Goal: Transaction & Acquisition: Purchase product/service

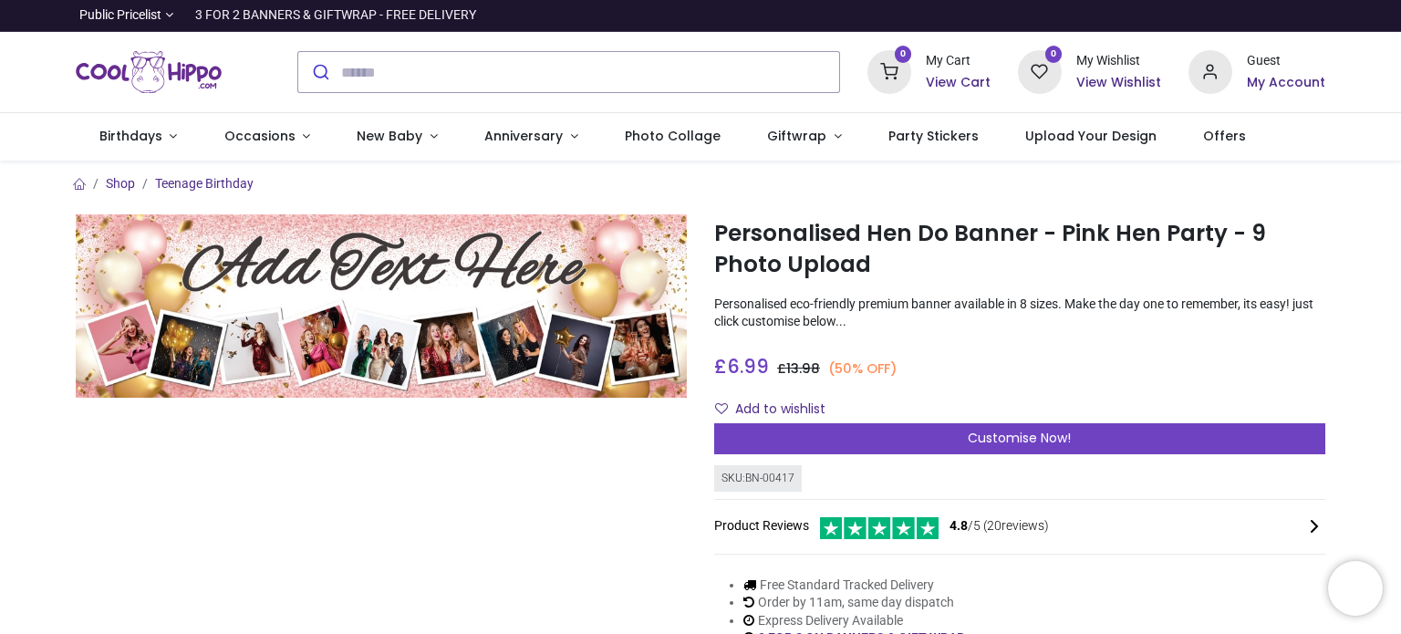
click at [959, 441] on div "Customise Now!" at bounding box center [1019, 438] width 611 height 31
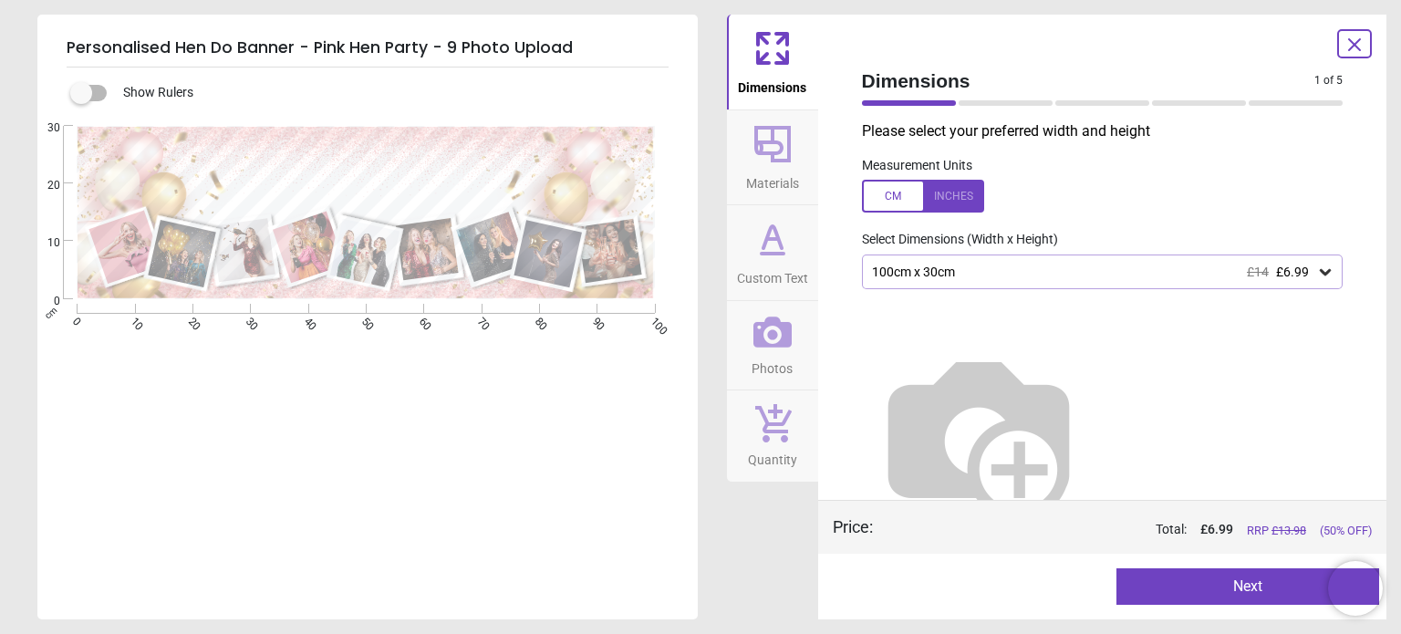
click at [1199, 594] on button "Next" at bounding box center [1247, 586] width 263 height 36
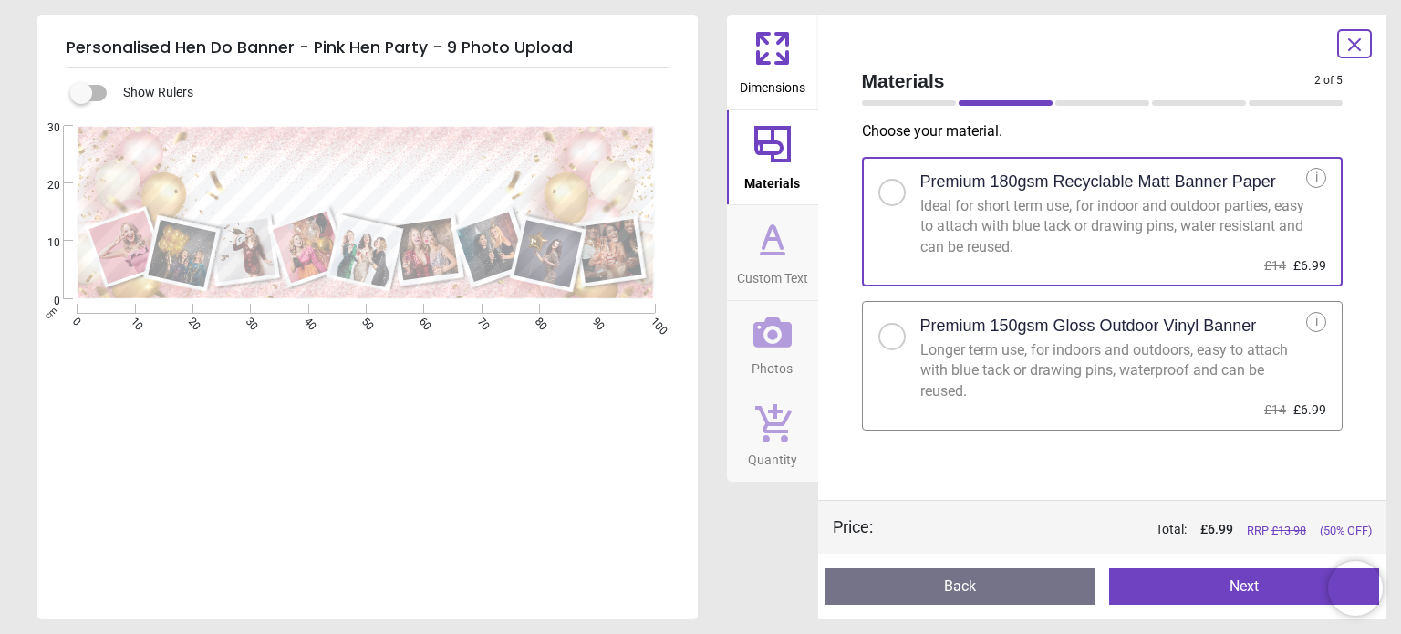
click at [1226, 588] on button "Next" at bounding box center [1244, 586] width 270 height 36
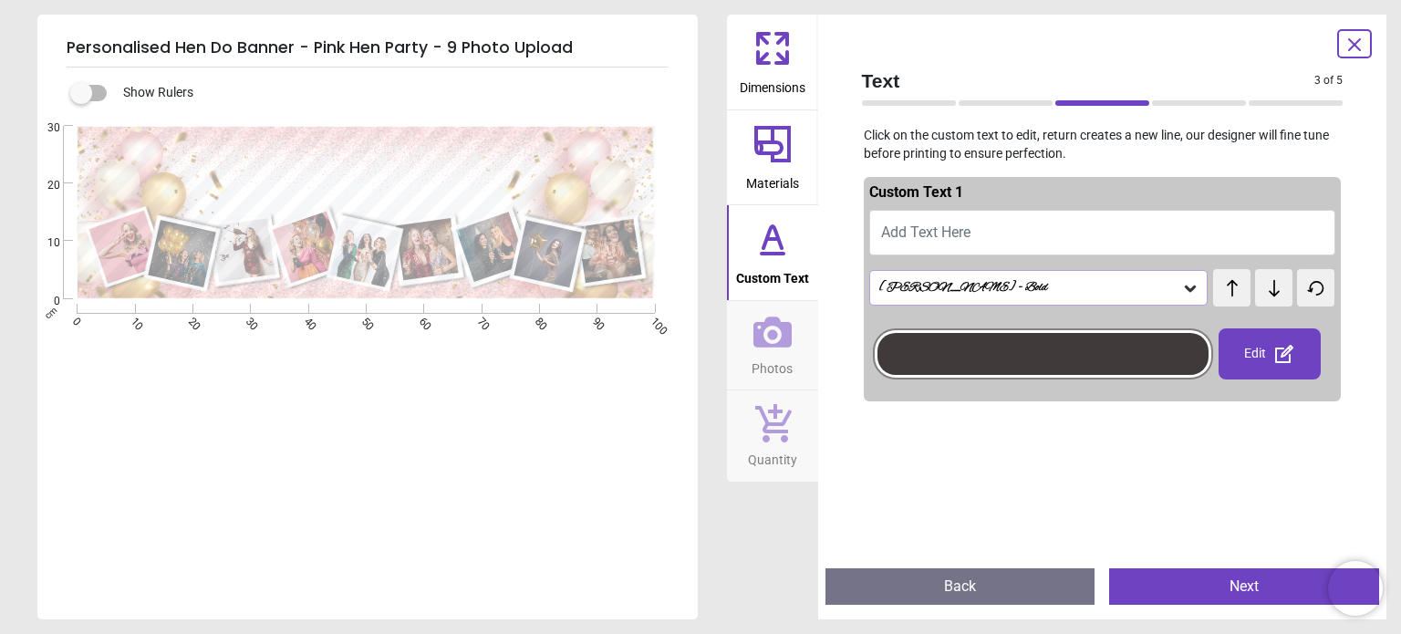
click at [1105, 224] on button "Add Text Here" at bounding box center [1102, 233] width 467 height 46
click at [1076, 219] on button "Add Text Here" at bounding box center [1102, 233] width 467 height 46
click at [1193, 290] on div "Alex Brush - Bold" at bounding box center [1038, 287] width 339 height 35
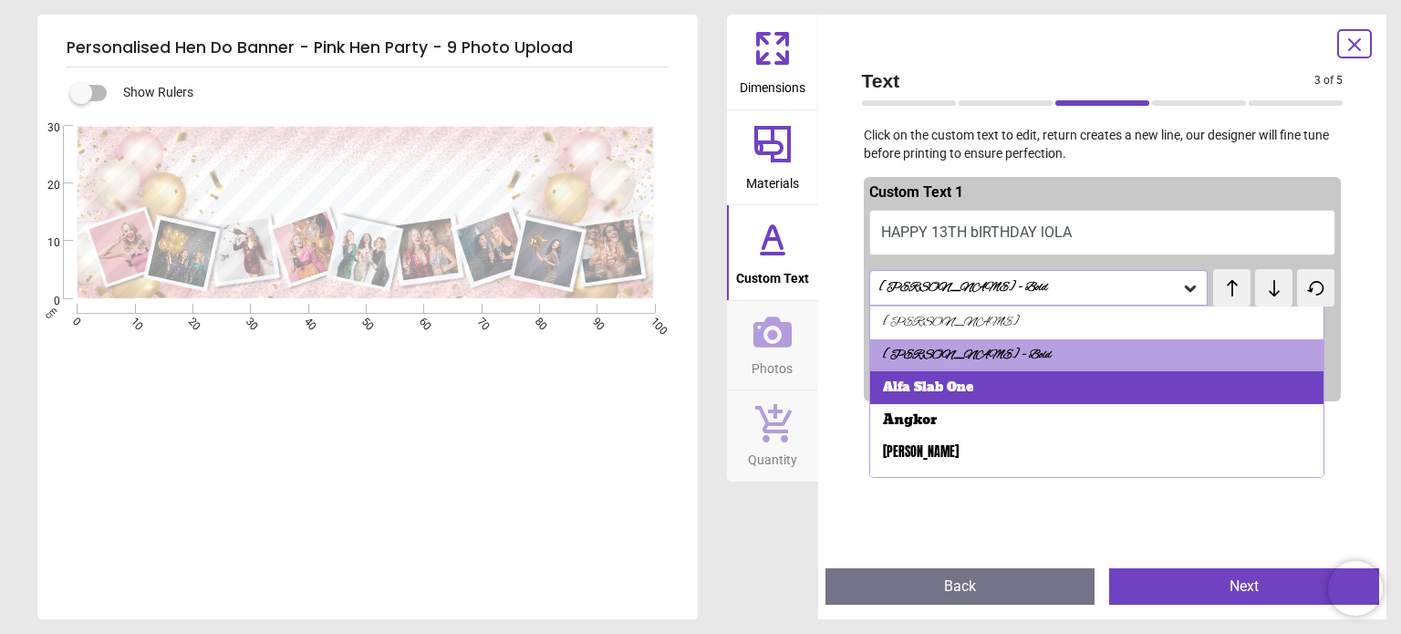
click at [1102, 386] on div "Alfa Slab One" at bounding box center [1096, 387] width 453 height 33
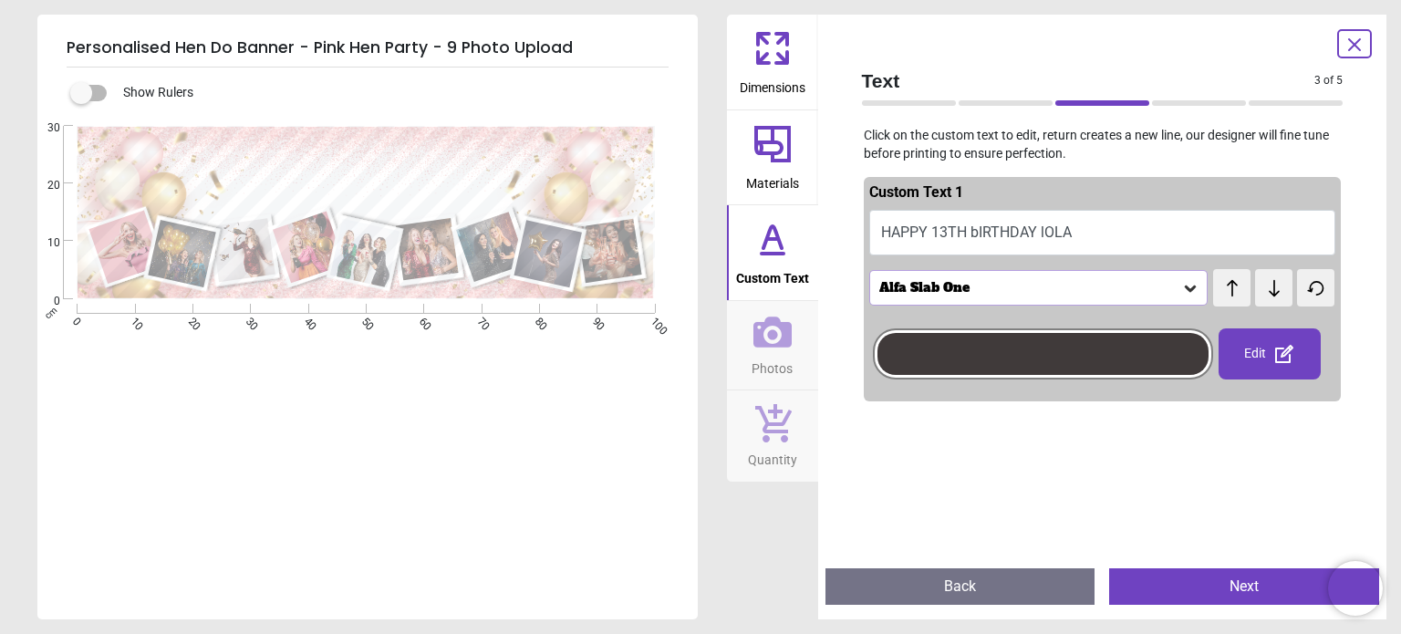
click at [1184, 276] on div "Alfa Slab One" at bounding box center [1038, 287] width 339 height 35
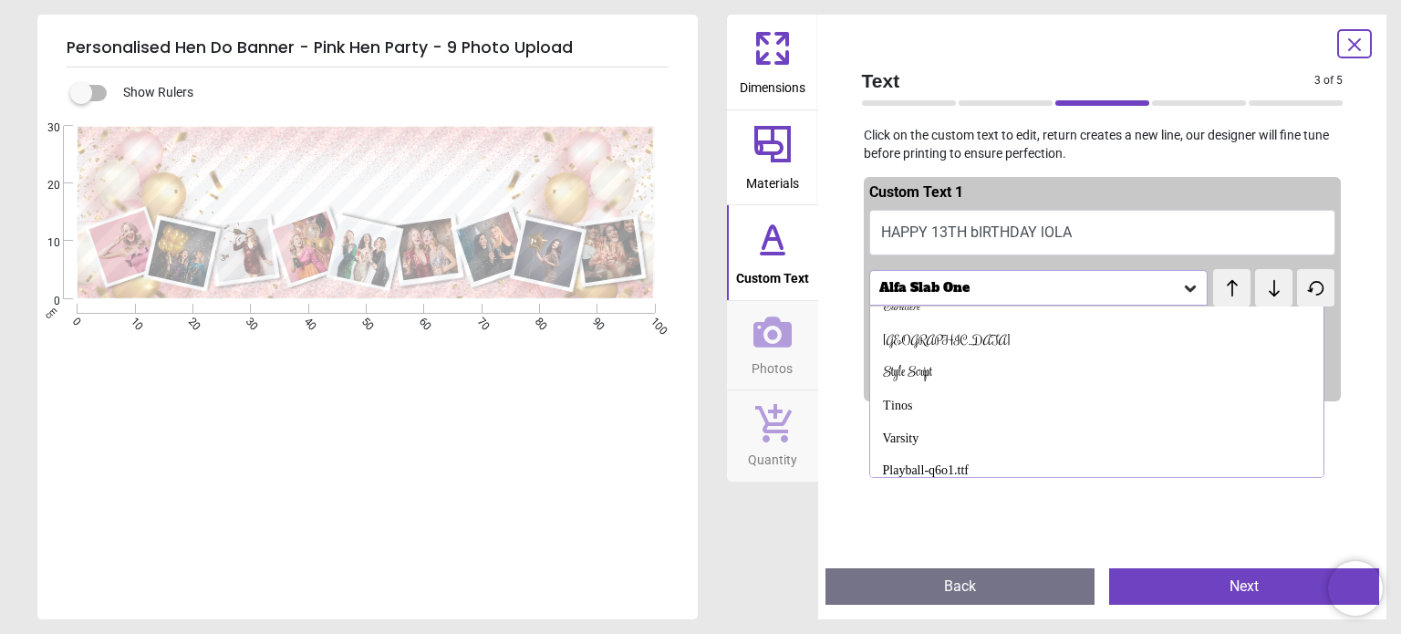
scroll to position [274, 0]
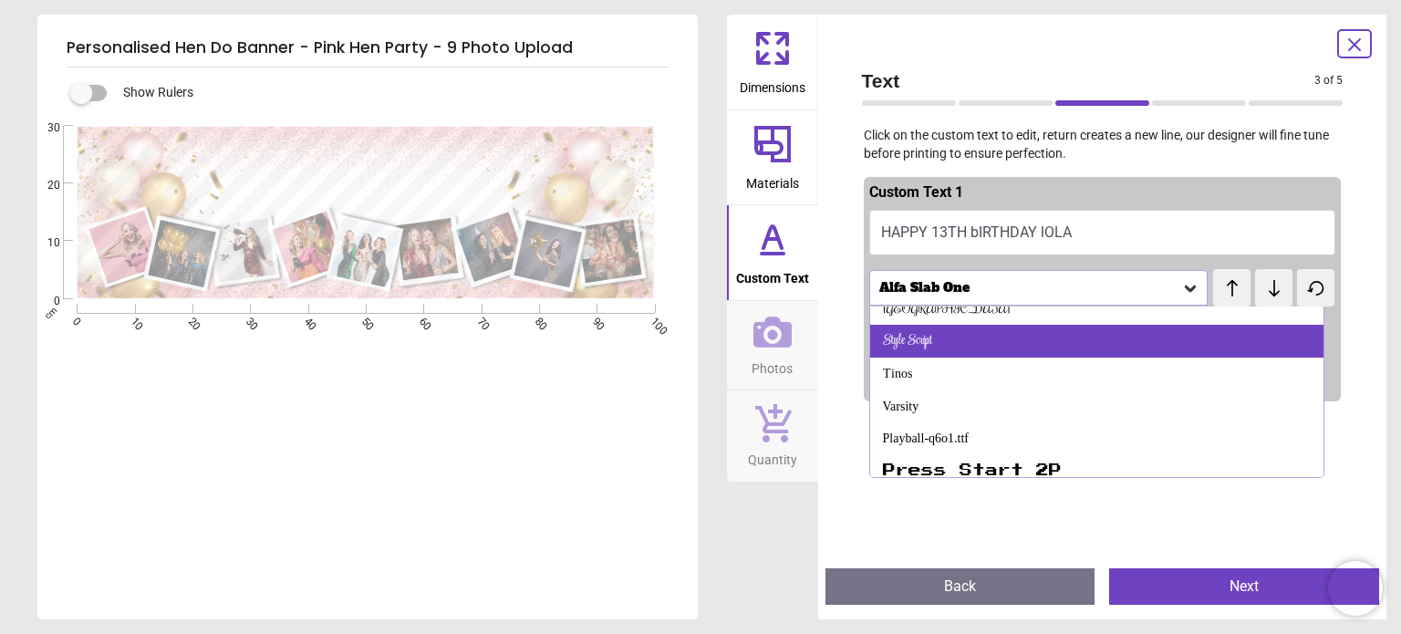
click at [1114, 347] on div "Style Script" at bounding box center [1096, 341] width 453 height 33
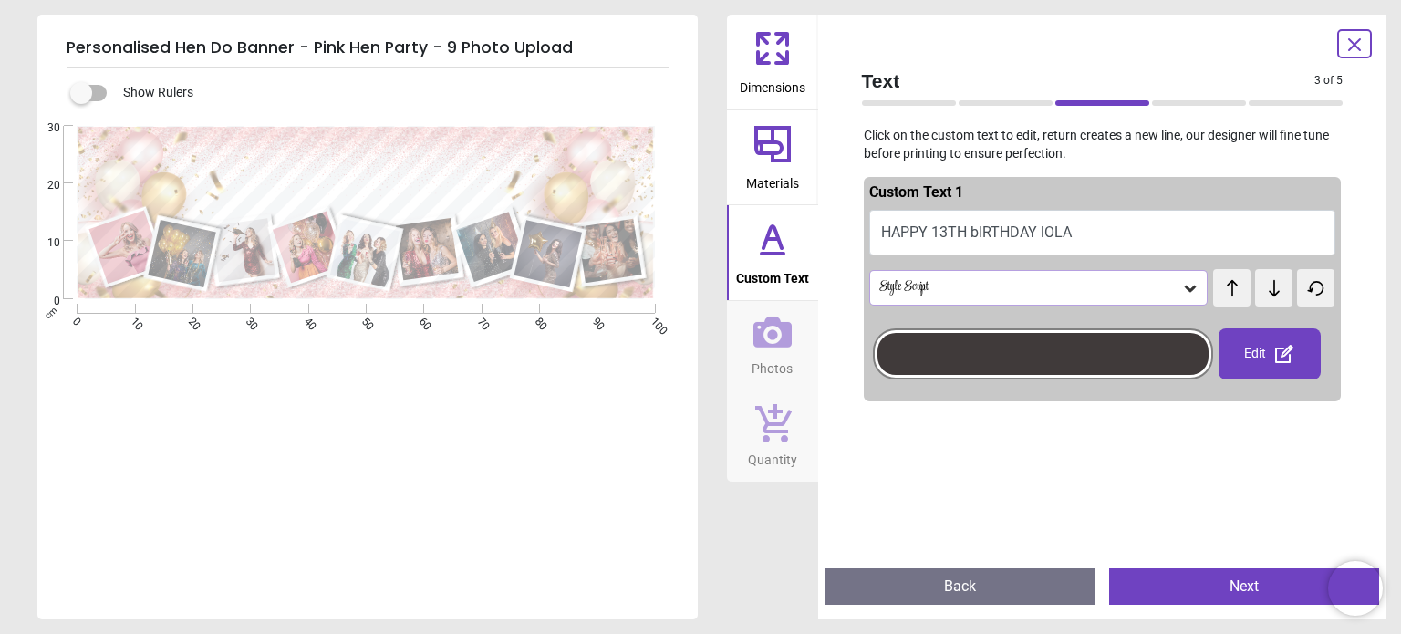
click at [1181, 284] on icon at bounding box center [1190, 288] width 18 height 18
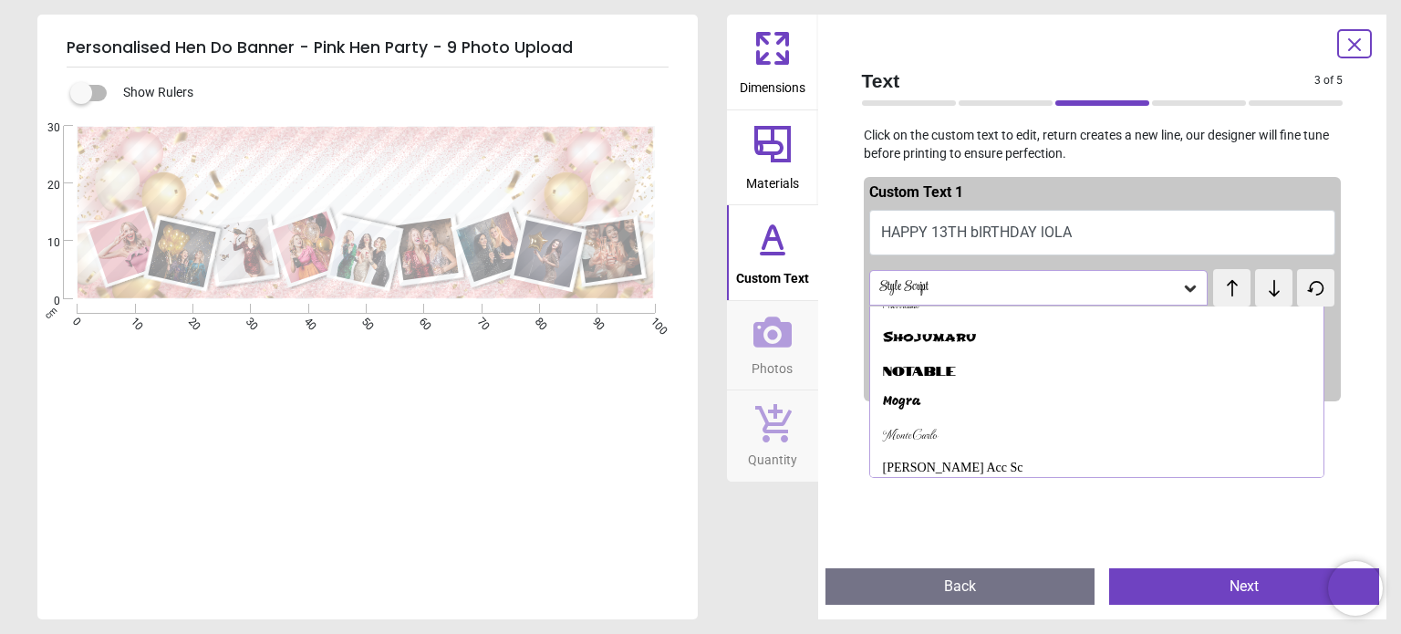
scroll to position [792, 0]
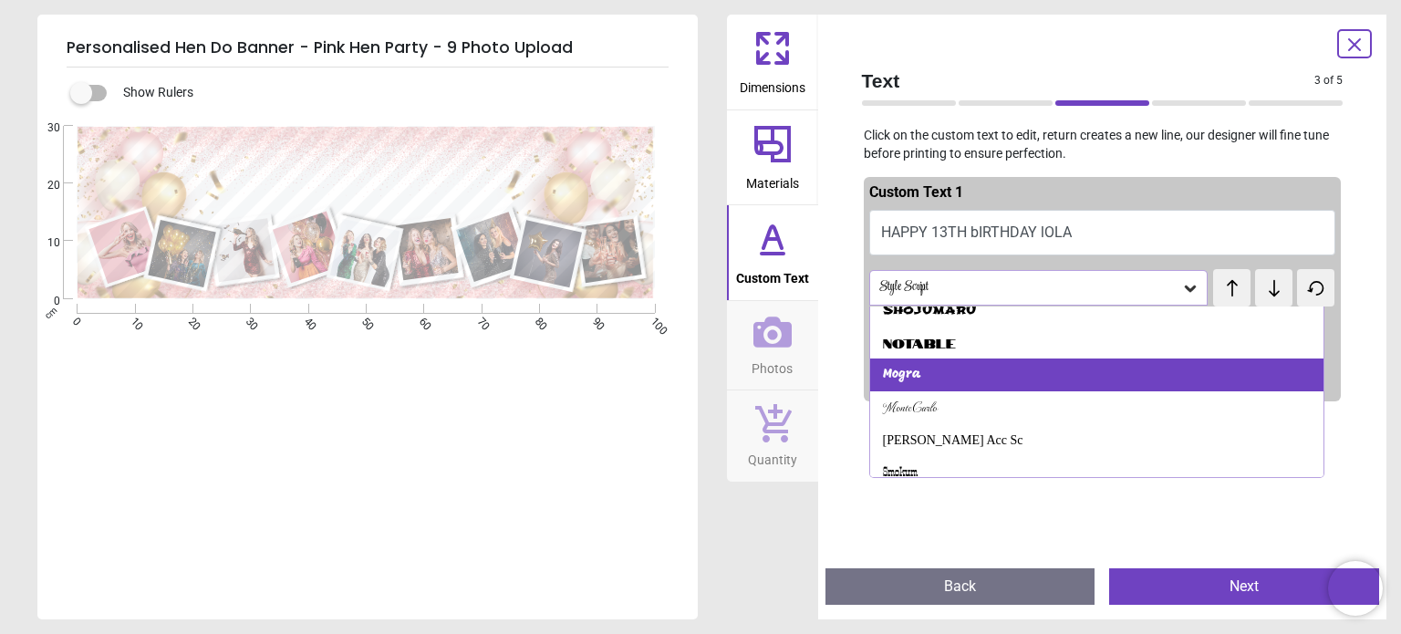
click at [1094, 378] on div "Mogra" at bounding box center [1096, 374] width 453 height 33
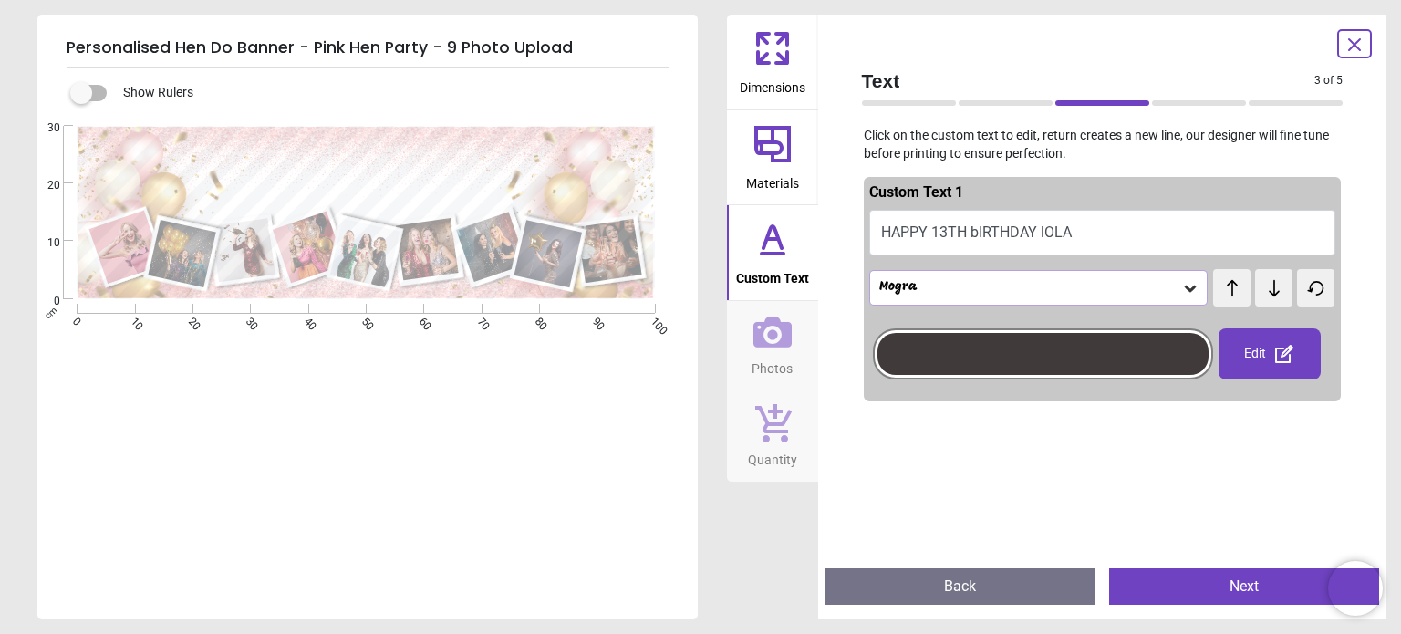
click at [974, 233] on button "HAPPY 13TH bIRTHDAY lOLA" at bounding box center [1102, 233] width 467 height 46
click at [979, 233] on button "HAPPY 13TH bIRTHDAY lOLA" at bounding box center [1102, 233] width 467 height 46
click at [1083, 236] on button "HAPPY 13TH bIRTHDAY lOLA" at bounding box center [1102, 233] width 467 height 46
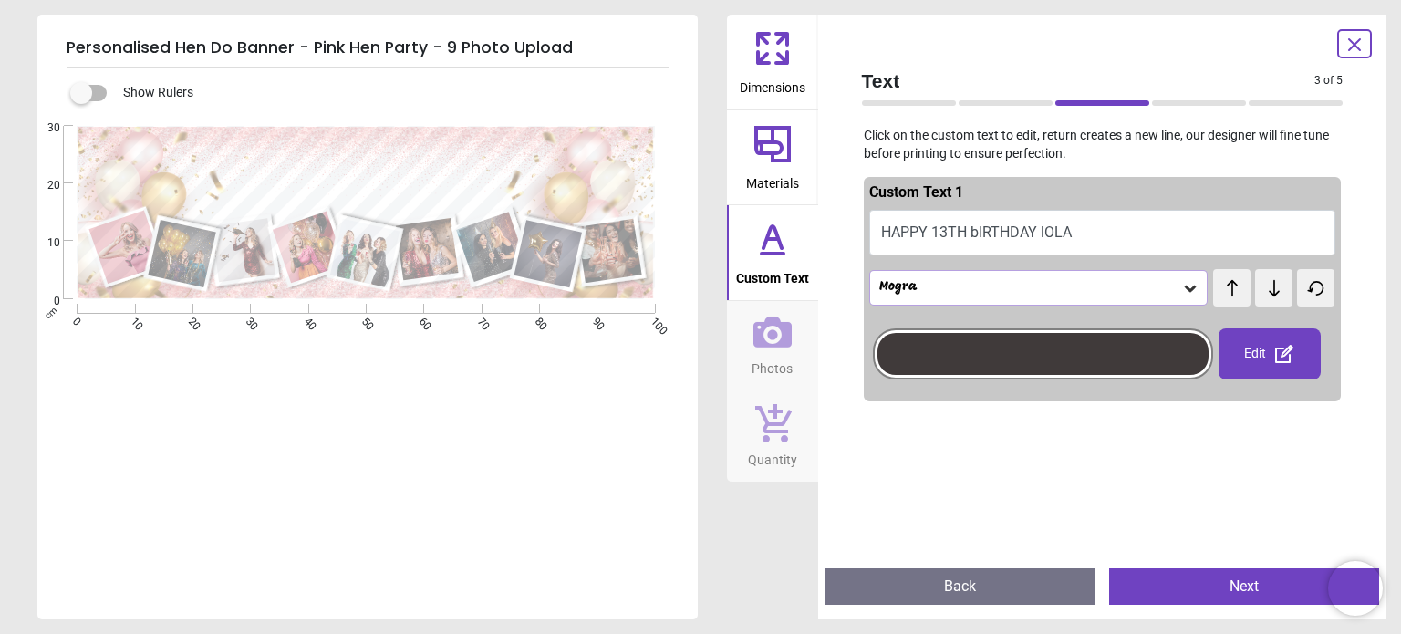
click at [1084, 232] on button "HAPPY 13TH bIRTHDAY lOLA" at bounding box center [1102, 233] width 467 height 46
click at [1052, 223] on button "HAPPY 13TH bIRTHDAY lOLA" at bounding box center [1102, 233] width 467 height 46
type textarea "**********"
click at [991, 289] on div "Mogra" at bounding box center [1029, 288] width 305 height 16
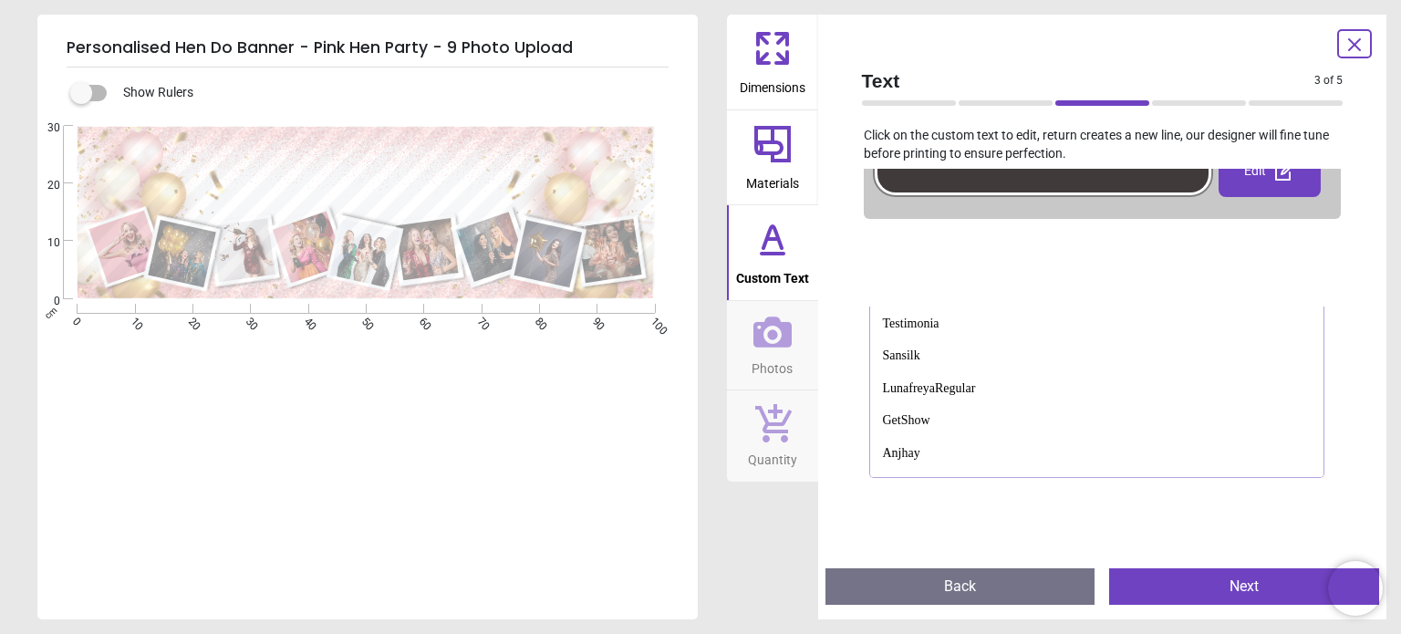
scroll to position [1127, 0]
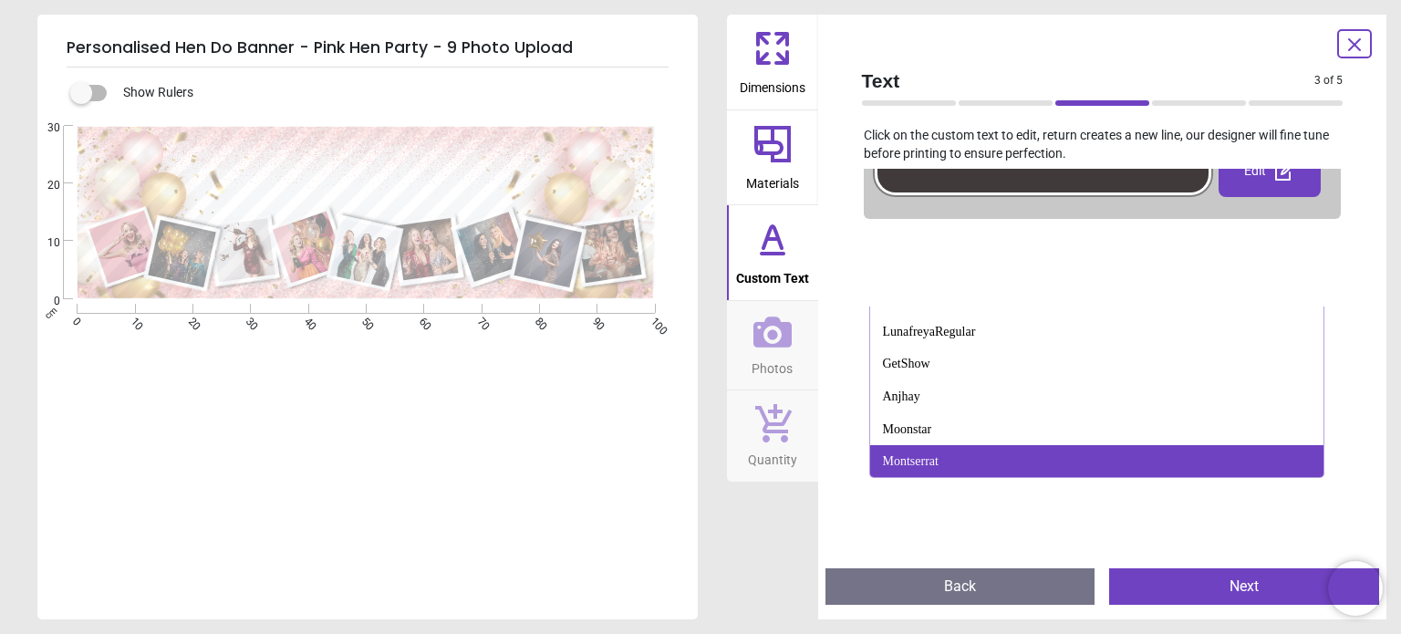
click at [1012, 461] on div "Montserrat" at bounding box center [1096, 461] width 453 height 33
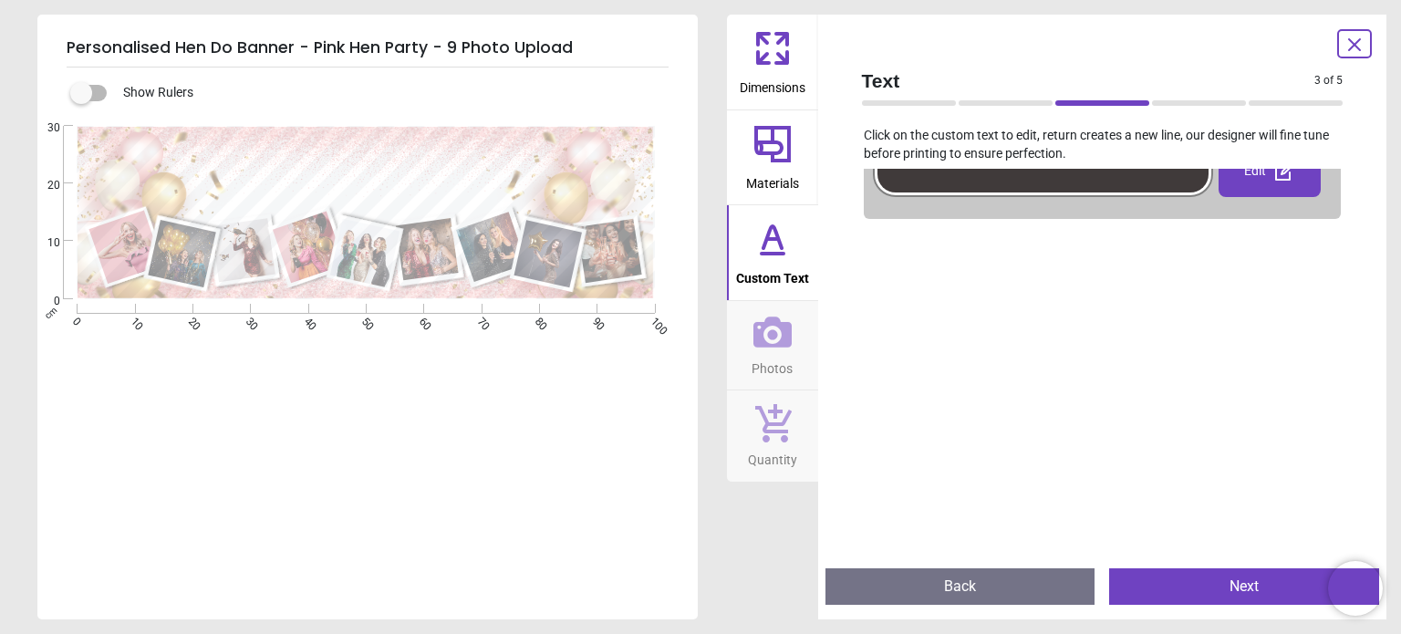
scroll to position [0, 0]
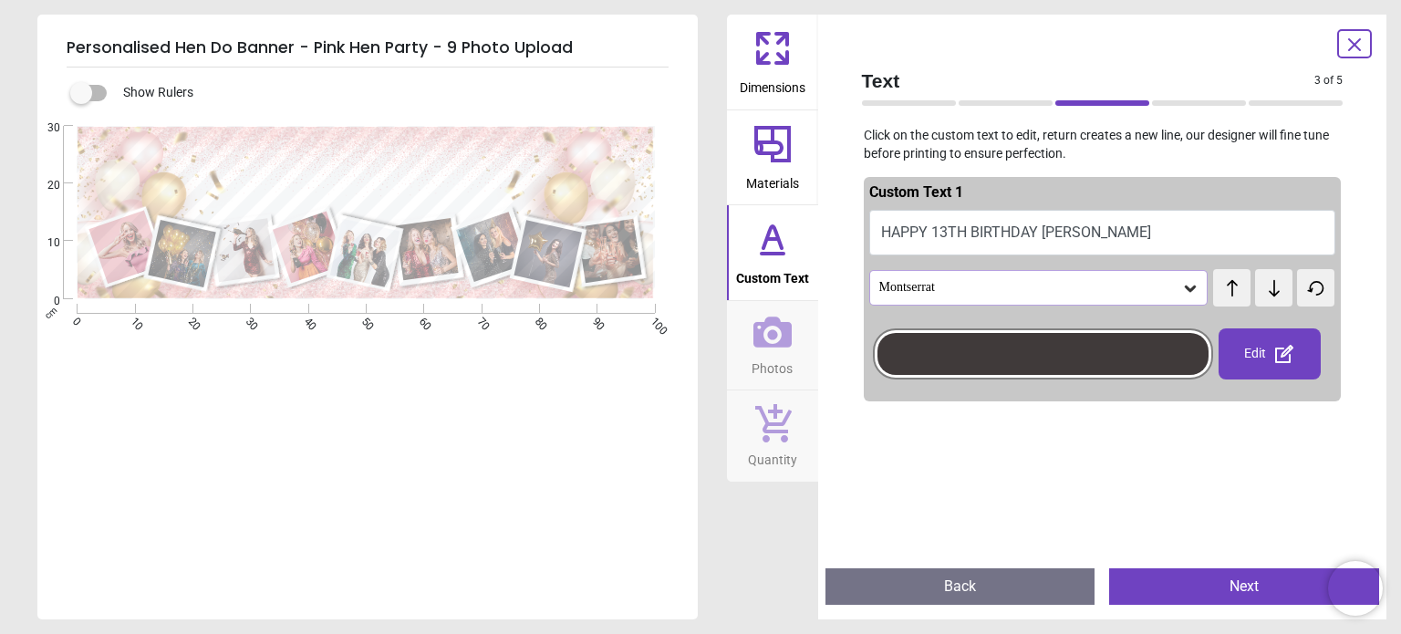
click at [1186, 295] on icon at bounding box center [1190, 288] width 18 height 18
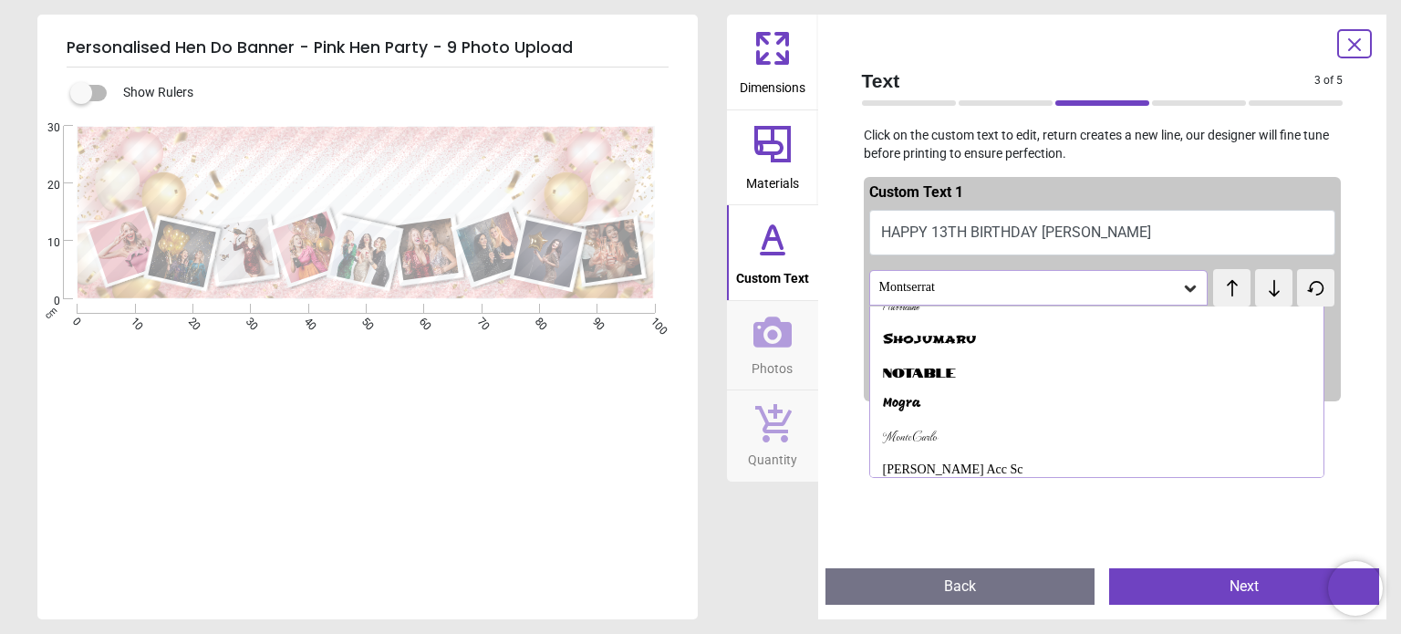
scroll to position [726, 0]
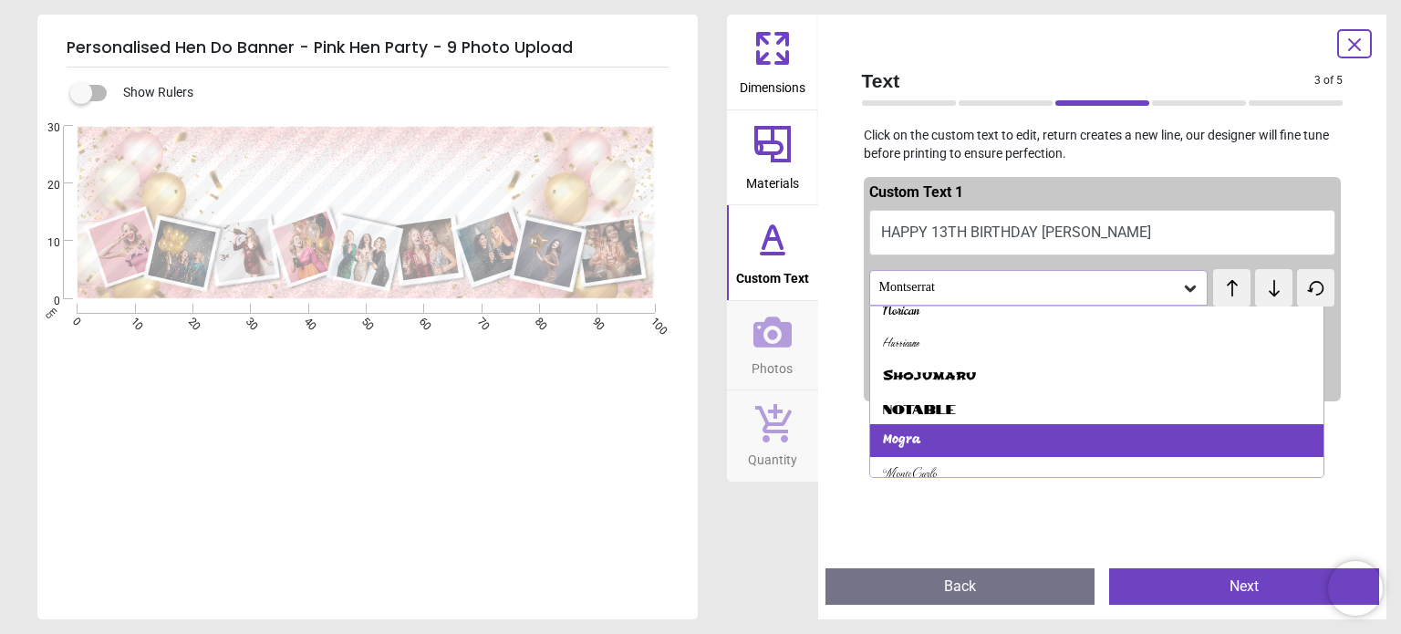
click at [1015, 442] on div "Mogra" at bounding box center [1096, 440] width 453 height 33
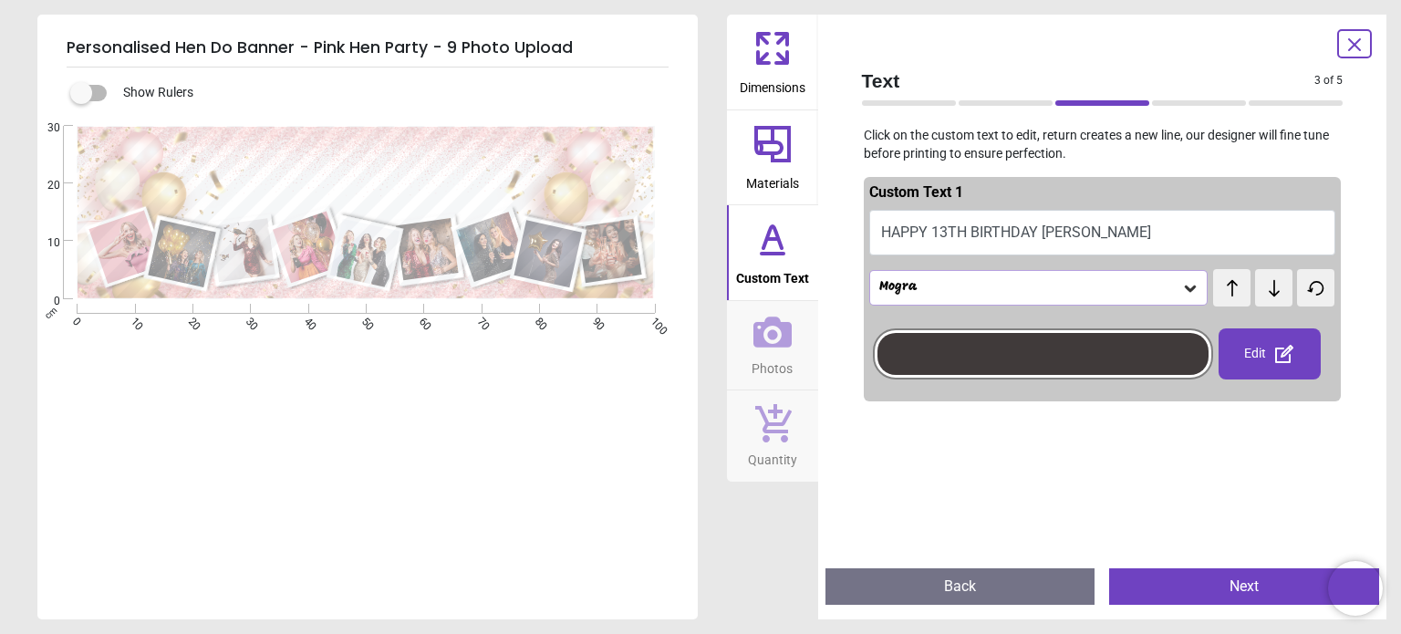
click at [1187, 597] on button "Next" at bounding box center [1244, 586] width 270 height 36
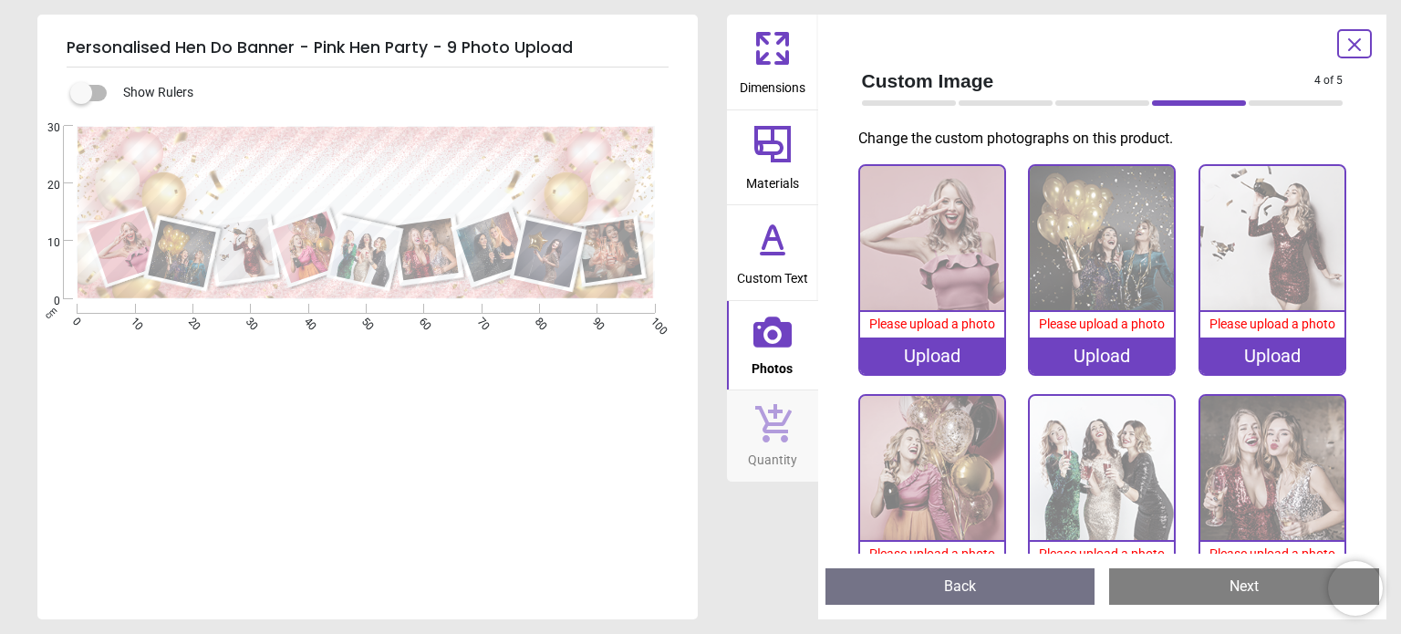
click at [973, 362] on div "Upload" at bounding box center [932, 355] width 144 height 36
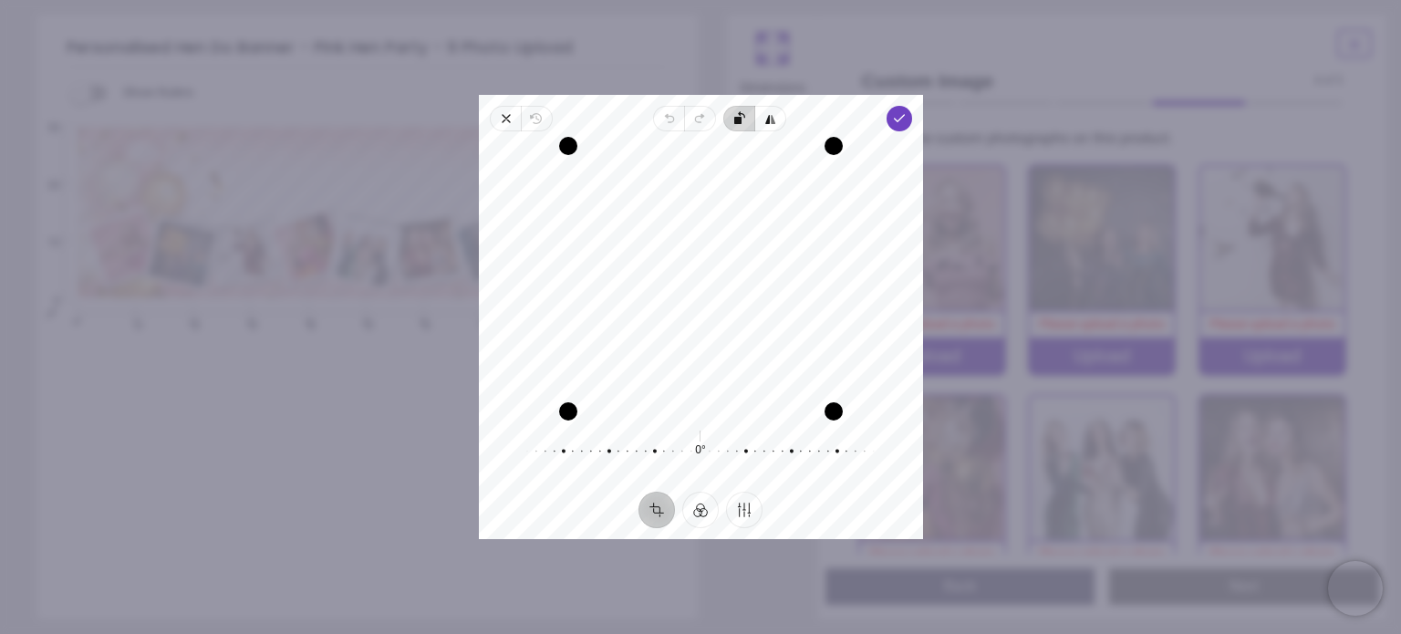
click at [741, 109] on span "Rotate left" at bounding box center [738, 119] width 31 height 26
click at [770, 123] on icon "button" at bounding box center [769, 118] width 15 height 15
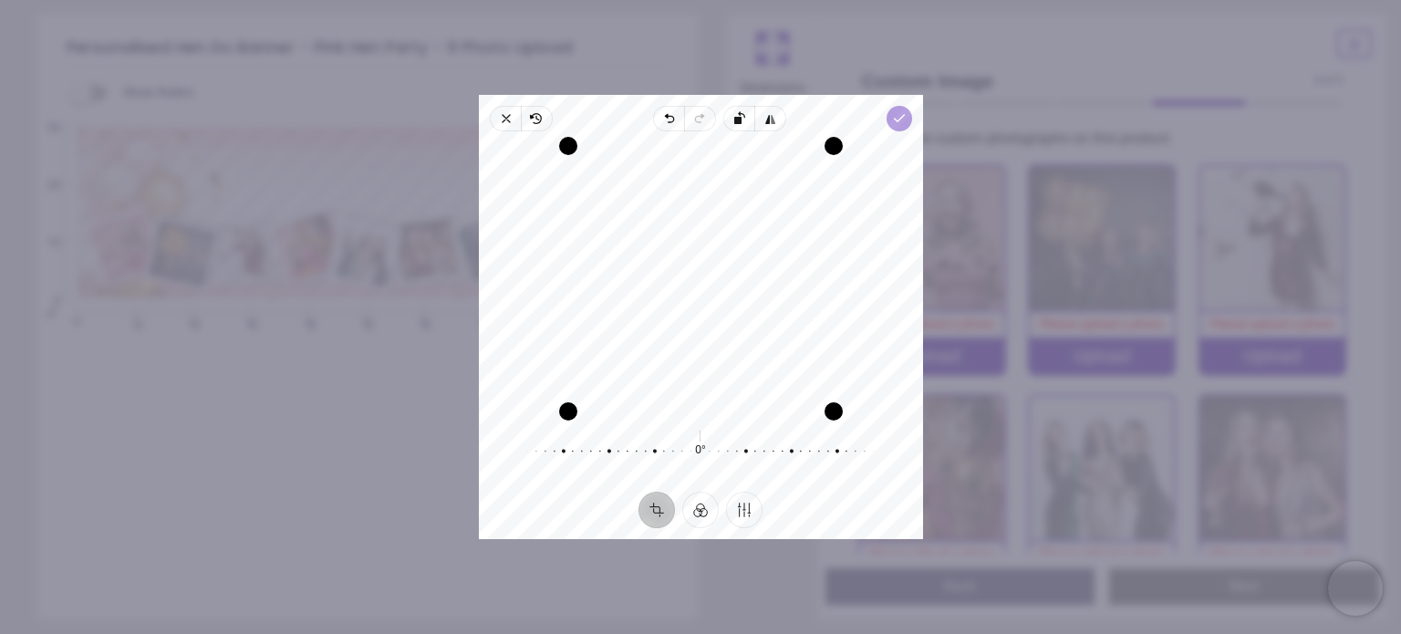
click at [896, 129] on span "Done" at bounding box center [899, 119] width 26 height 26
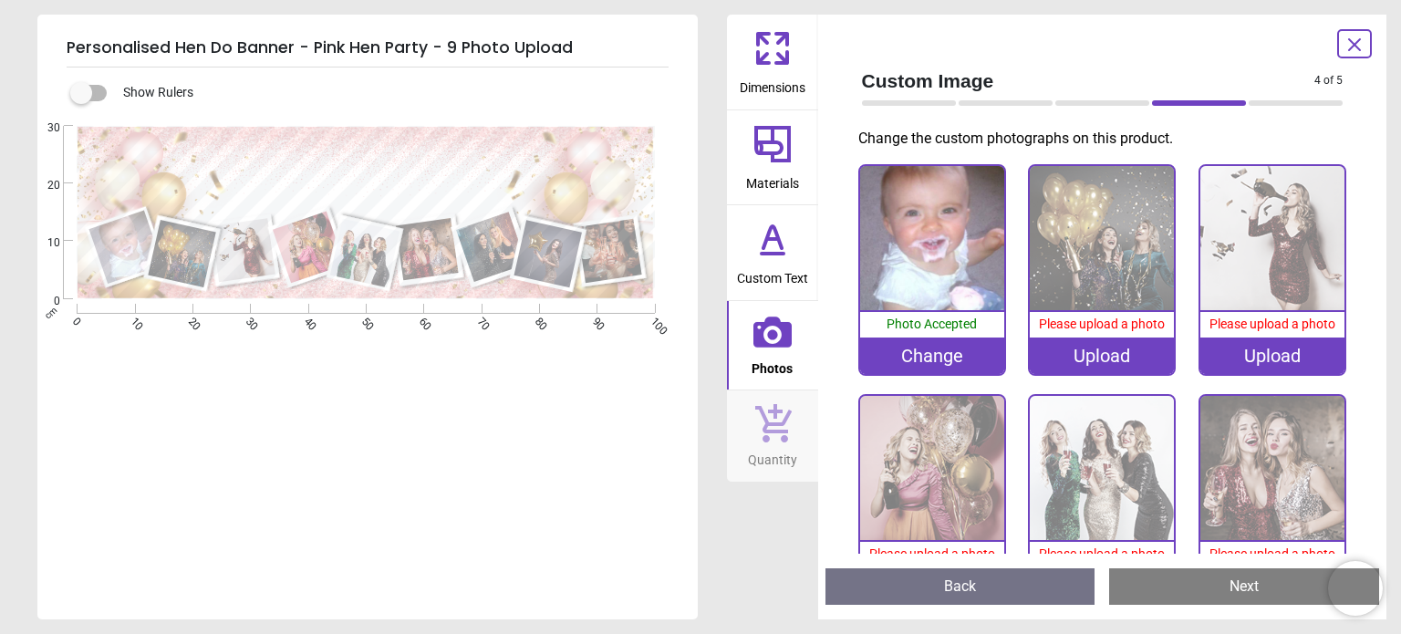
click at [1108, 345] on div "Upload" at bounding box center [1102, 355] width 144 height 36
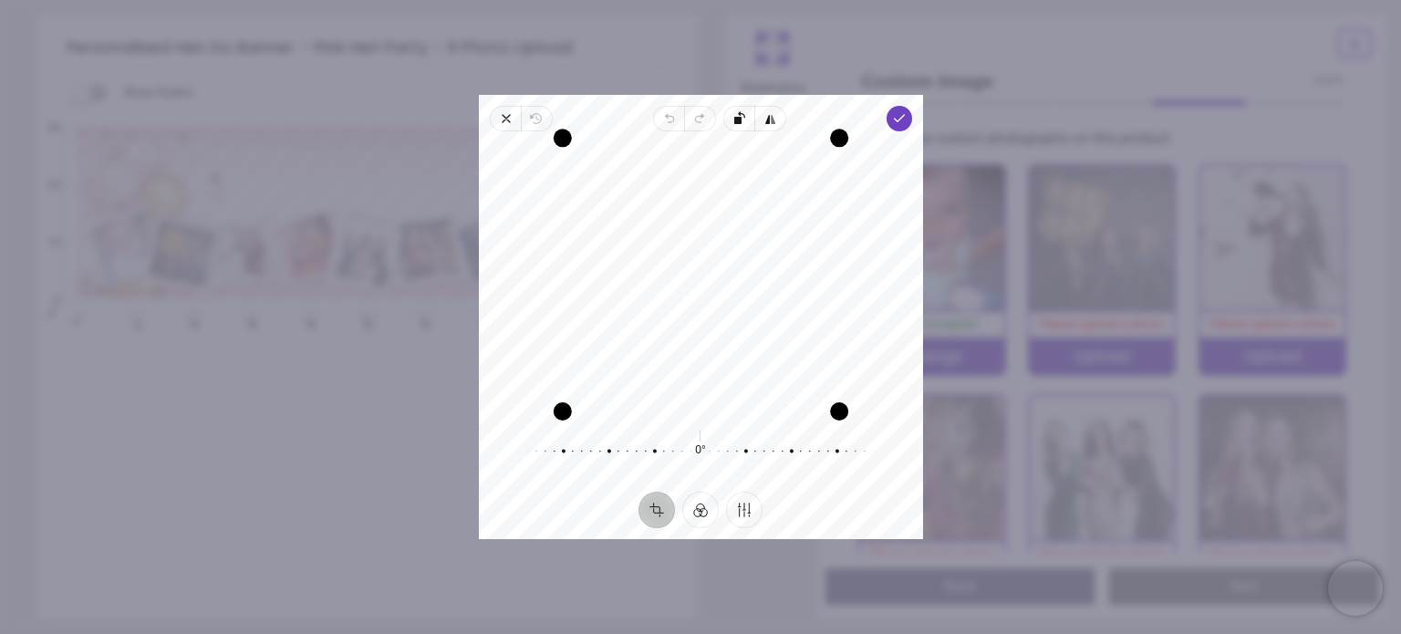
drag, startPoint x: 747, startPoint y: 145, endPoint x: 752, endPoint y: 84, distance: 61.3
click at [752, 392] on div "× Trustpilot Product Reviews 4.8 /5 ( 20 reviews) Sarah Cook Amazing , good qua…" at bounding box center [1019, 449] width 611 height 114
click at [684, 408] on div "Drag edge b" at bounding box center [700, 412] width 266 height 18
drag, startPoint x: 689, startPoint y: 246, endPoint x: 679, endPoint y: 287, distance: 42.5
click at [679, 287] on div "Recenter" at bounding box center [700, 278] width 415 height 265
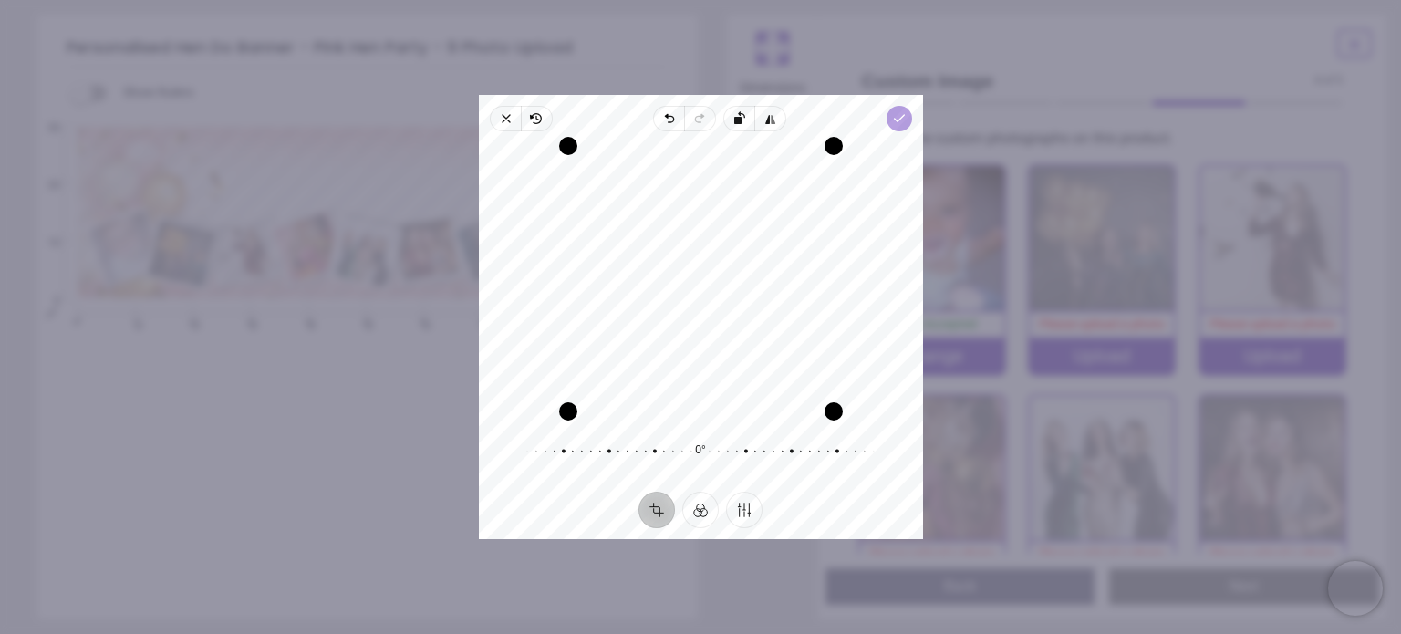
click at [902, 117] on icon "button" at bounding box center [898, 118] width 15 height 15
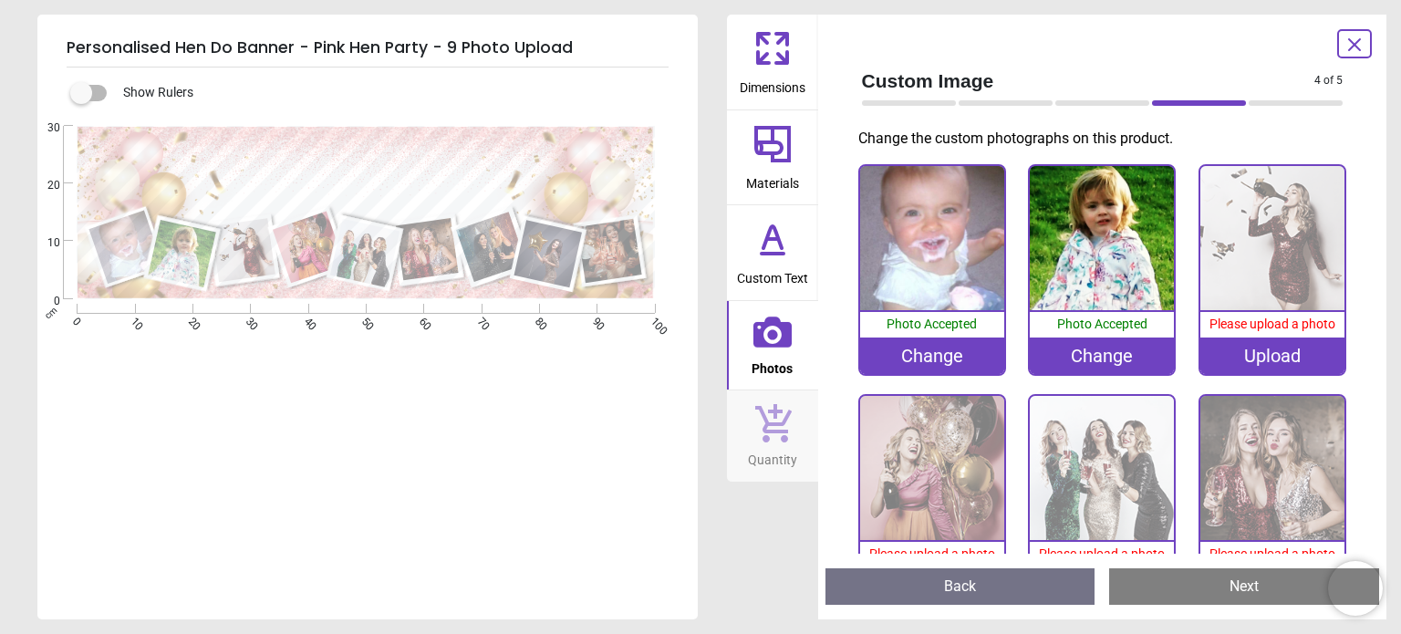
click at [1277, 350] on div "Upload" at bounding box center [1272, 355] width 144 height 36
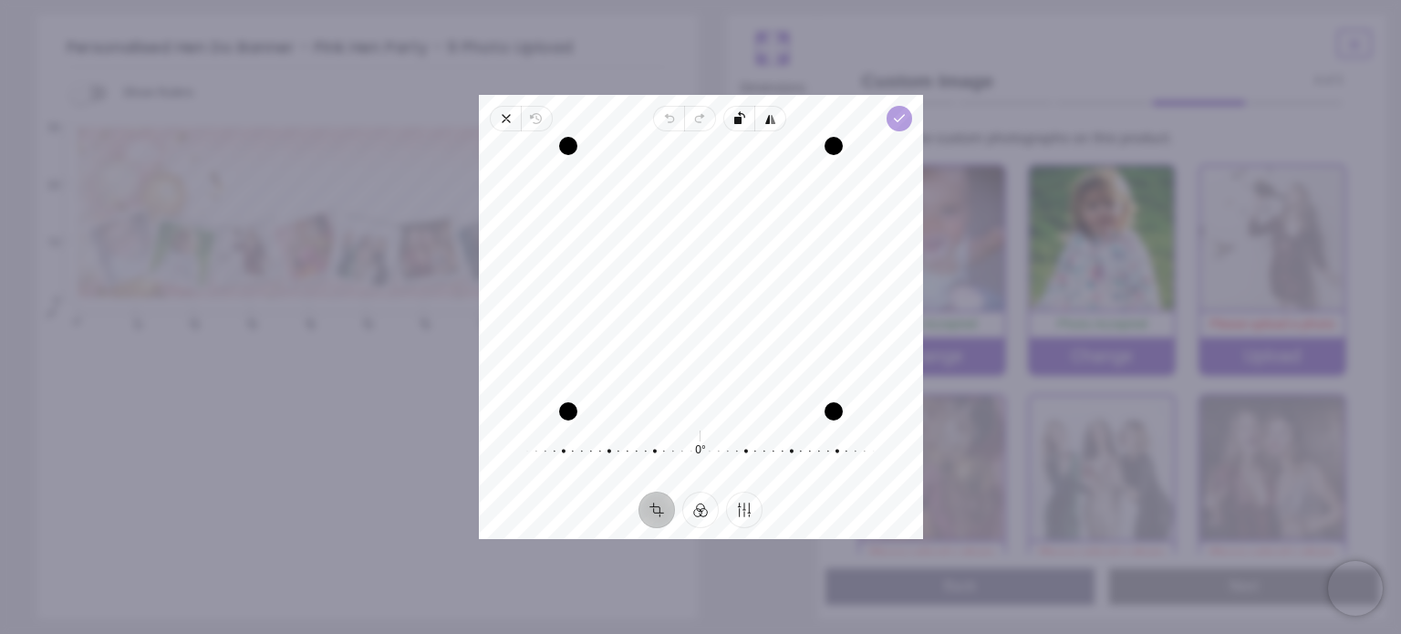
click at [895, 121] on icon "button" at bounding box center [898, 118] width 15 height 15
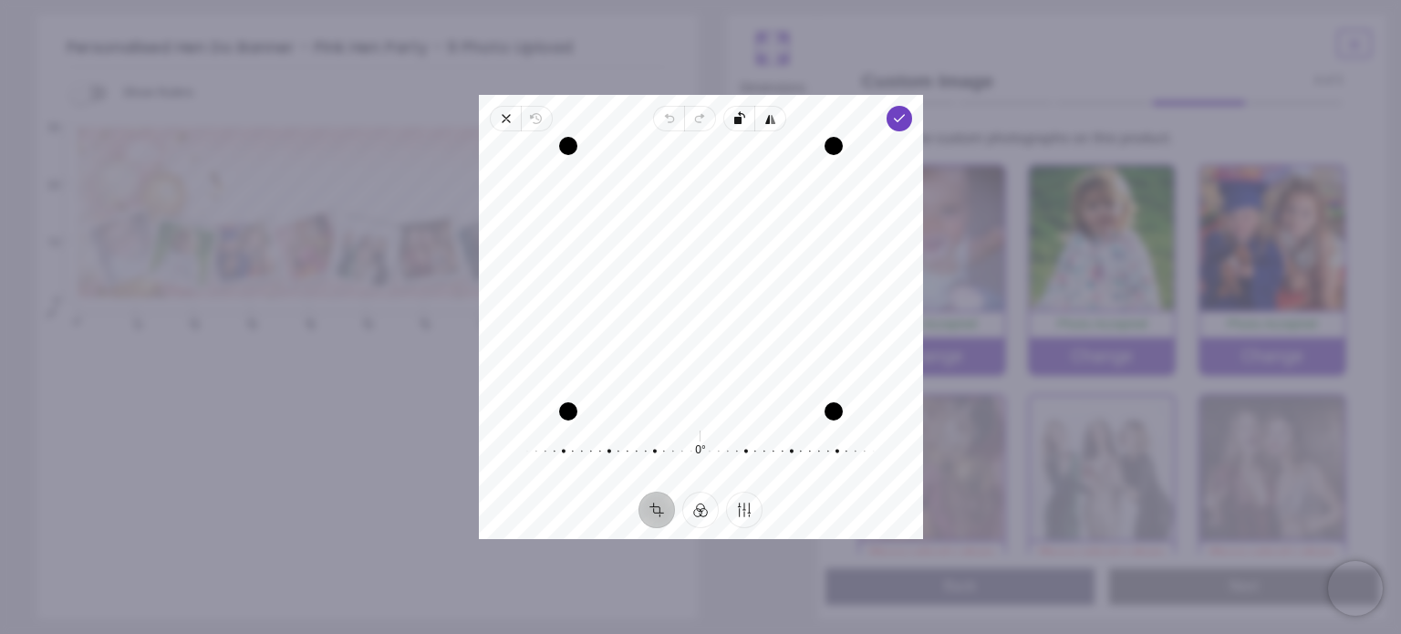
scroll to position [182, 0]
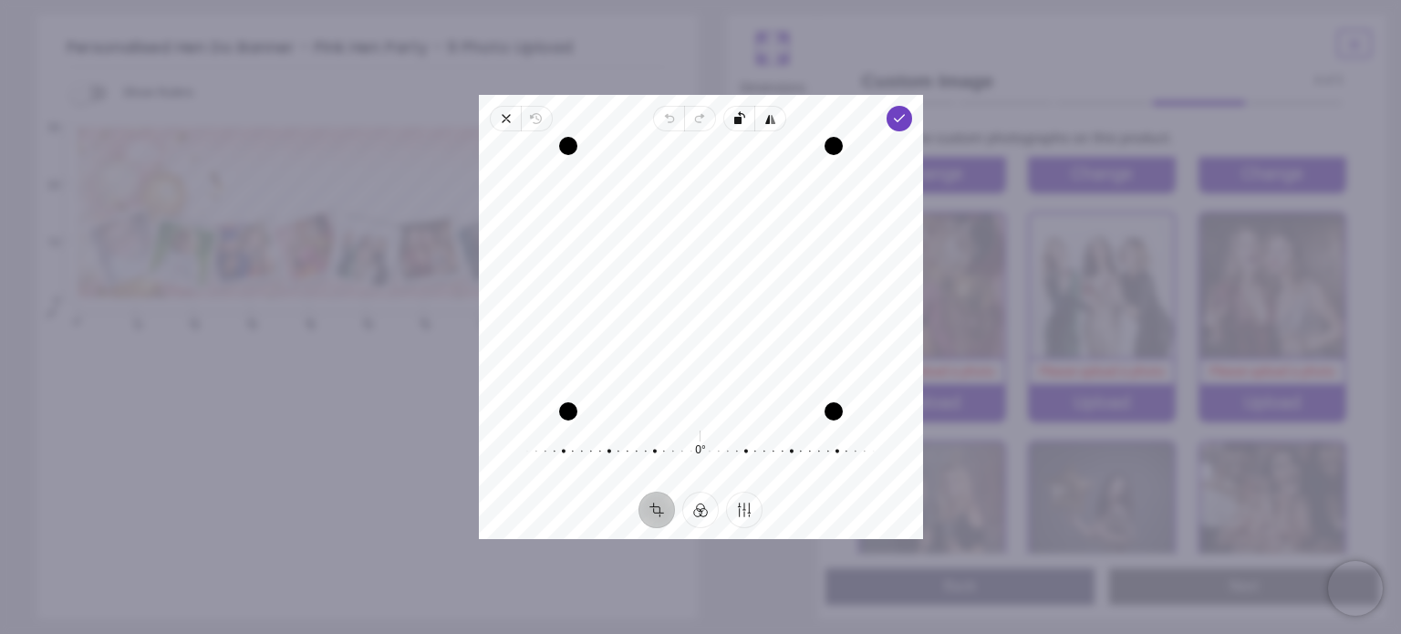
drag, startPoint x: 719, startPoint y: 222, endPoint x: 710, endPoint y: 213, distance: 12.9
click at [710, 213] on div "Recenter" at bounding box center [700, 278] width 415 height 265
click at [899, 114] on icon "button" at bounding box center [898, 118] width 15 height 15
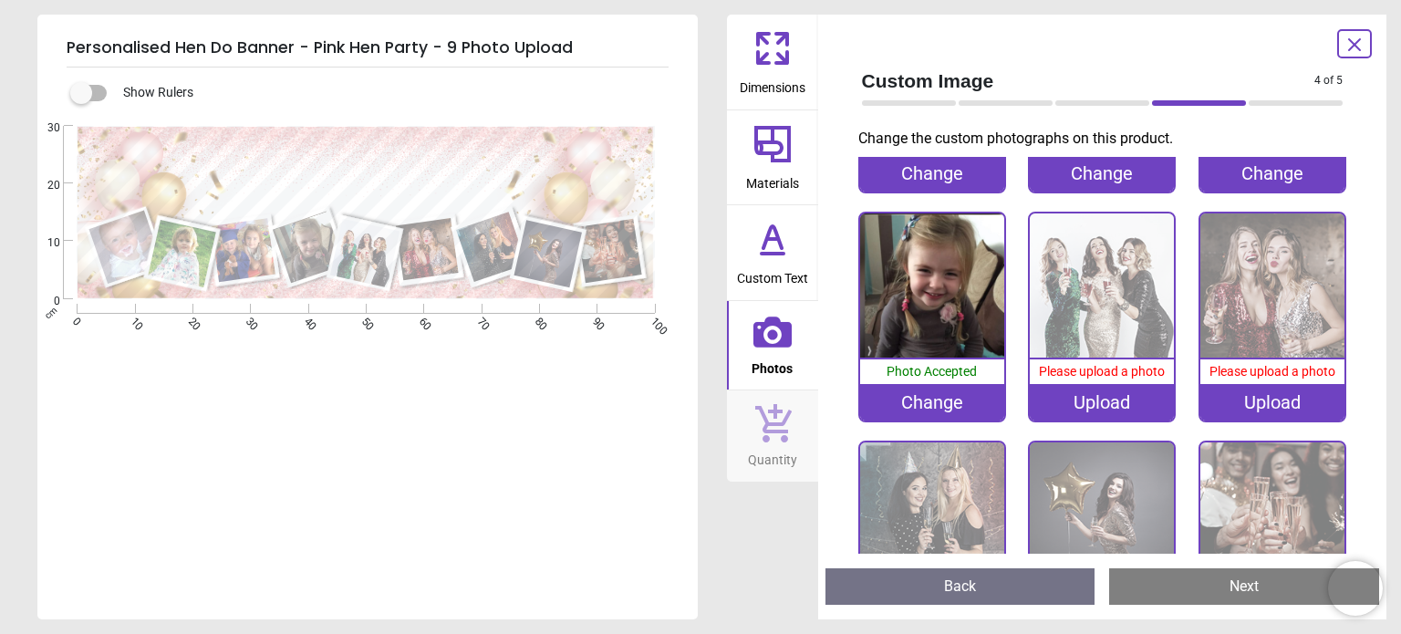
click at [1117, 395] on div "Upload" at bounding box center [1102, 402] width 144 height 36
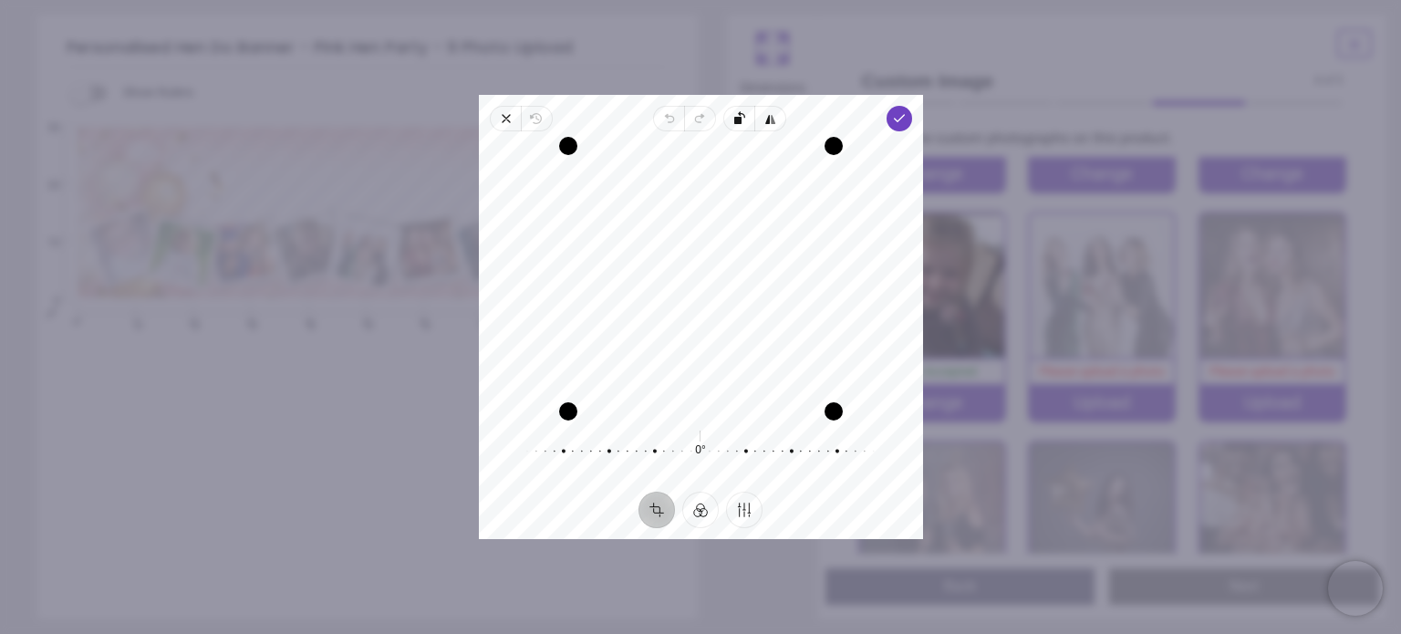
drag, startPoint x: 667, startPoint y: 203, endPoint x: 683, endPoint y: 284, distance: 81.9
click at [683, 284] on div "Recenter" at bounding box center [700, 278] width 415 height 265
click at [891, 117] on icon "button" at bounding box center [898, 118] width 15 height 15
